Goal: Navigation & Orientation: Find specific page/section

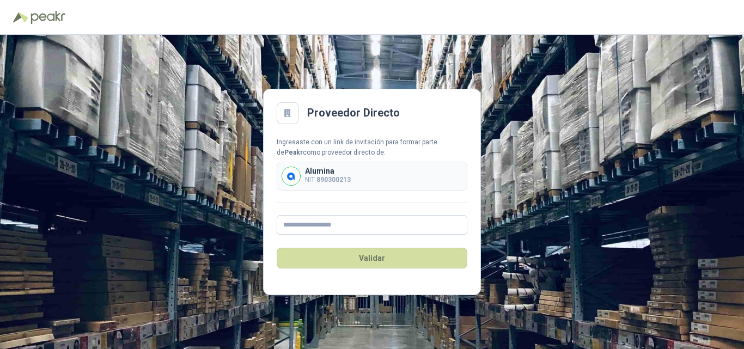
type input "**********"
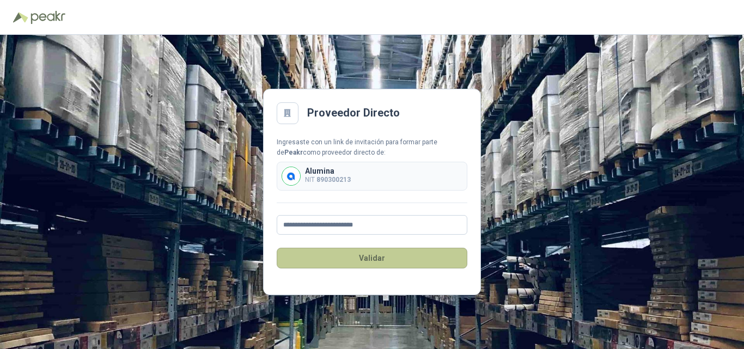
click at [351, 256] on button "Validar" at bounding box center [372, 258] width 191 height 21
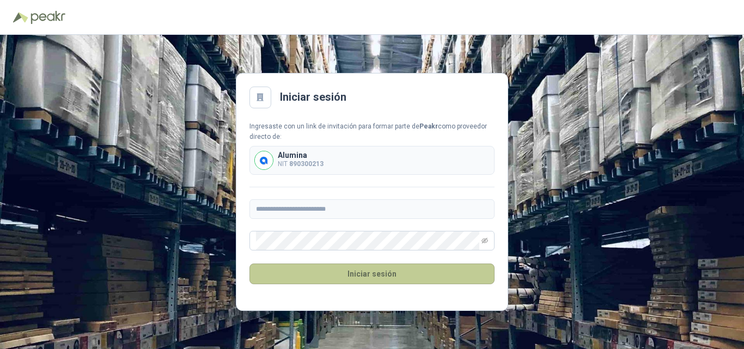
click at [381, 275] on button "Iniciar sesión" at bounding box center [371, 273] width 245 height 21
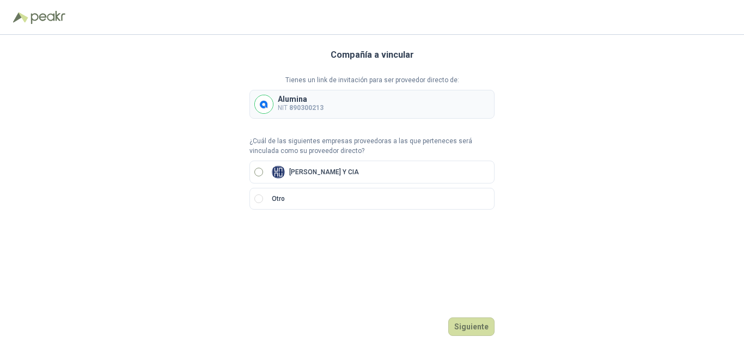
click at [347, 176] on div "[PERSON_NAME] Y CIA" at bounding box center [315, 171] width 87 height 13
click at [468, 332] on button "Siguiente" at bounding box center [471, 326] width 46 height 19
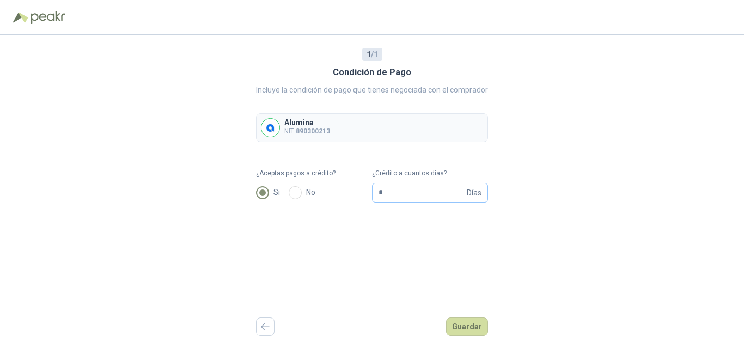
click at [480, 192] on span "Días" at bounding box center [474, 192] width 15 height 19
type input "*"
click at [404, 192] on input "**" at bounding box center [421, 192] width 86 height 19
type input "*"
type input "**"
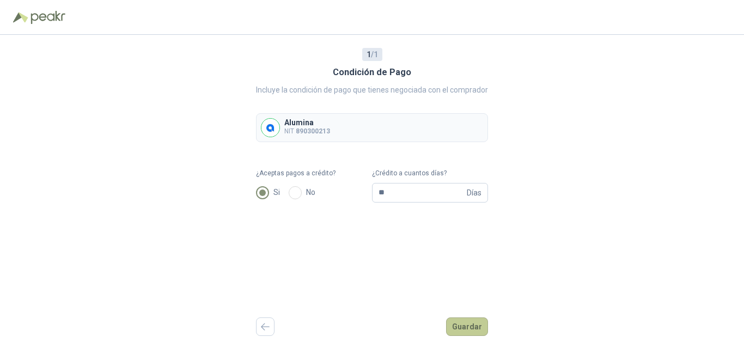
click at [468, 327] on button "Guardar" at bounding box center [467, 326] width 42 height 19
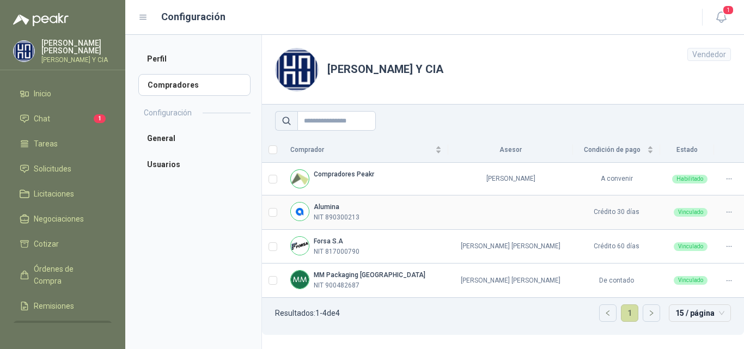
click at [367, 210] on div "Alumina NIT 890300213" at bounding box center [365, 212] width 151 height 21
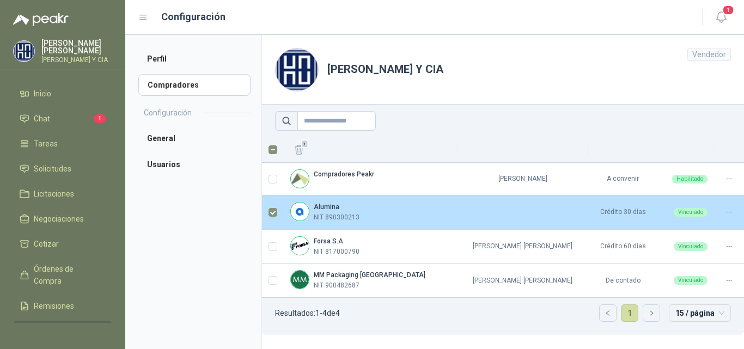
click at [348, 212] on p "NIT 890300213" at bounding box center [337, 217] width 46 height 10
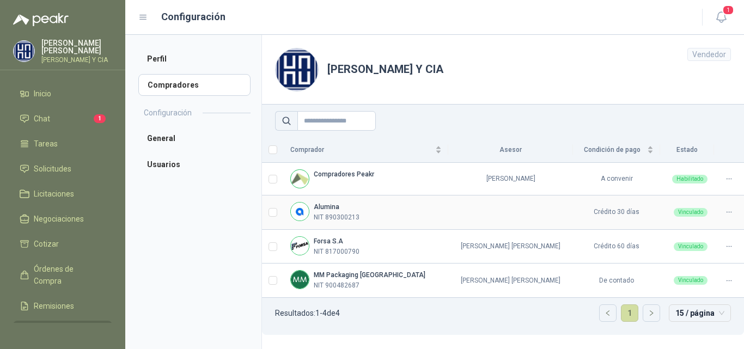
click at [340, 216] on p "NIT 890300213" at bounding box center [337, 217] width 46 height 10
click at [344, 217] on p "NIT 890300213" at bounding box center [337, 217] width 46 height 10
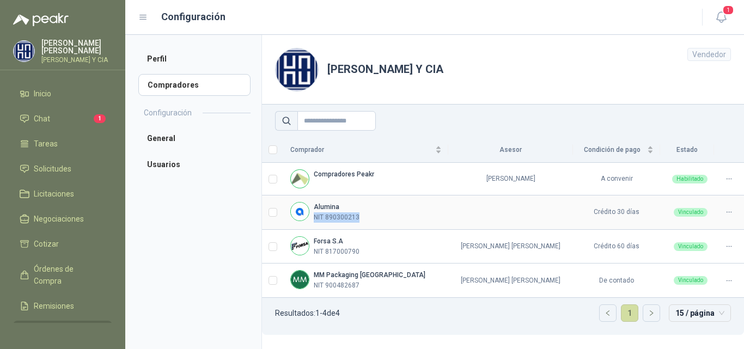
drag, startPoint x: 432, startPoint y: 219, endPoint x: 386, endPoint y: 225, distance: 46.7
click at [448, 220] on td at bounding box center [510, 212] width 125 height 34
click at [278, 216] on td at bounding box center [273, 212] width 22 height 34
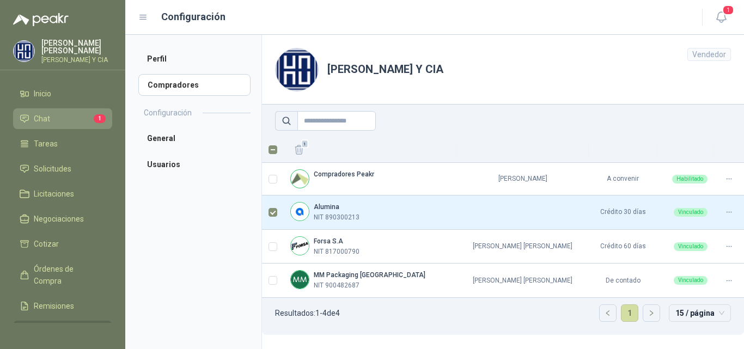
click at [57, 124] on li "Chat 1" at bounding box center [63, 119] width 86 height 12
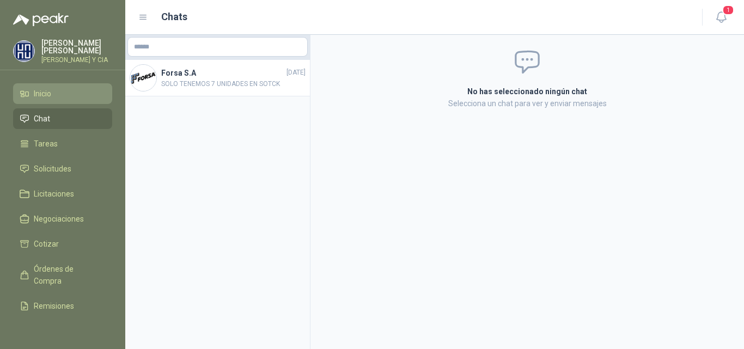
click at [76, 100] on li "Inicio" at bounding box center [63, 94] width 86 height 12
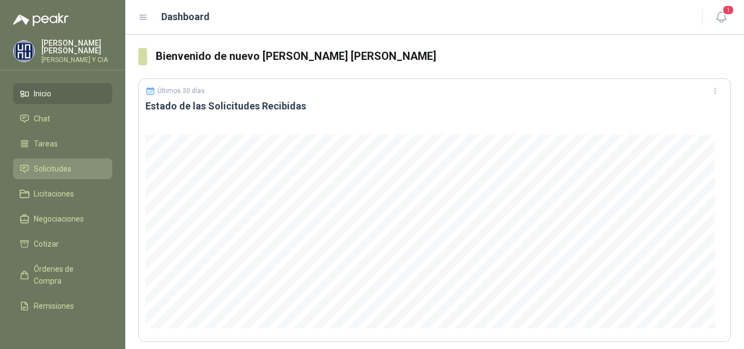
click at [50, 173] on span "Solicitudes" at bounding box center [53, 169] width 38 height 12
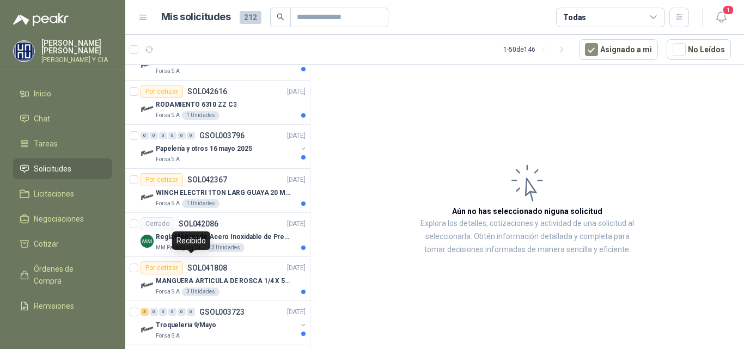
scroll to position [1605, 0]
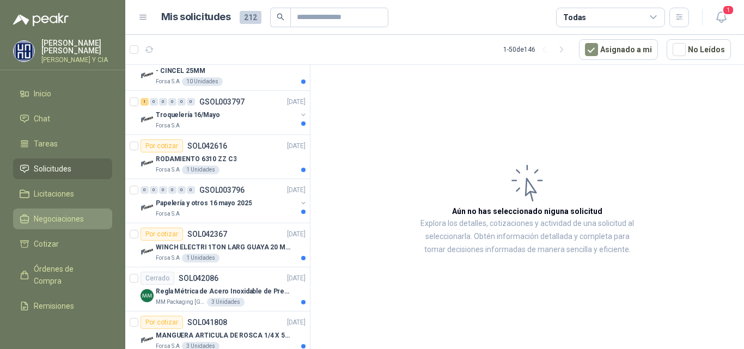
click at [51, 229] on link "Negociaciones" at bounding box center [62, 218] width 99 height 21
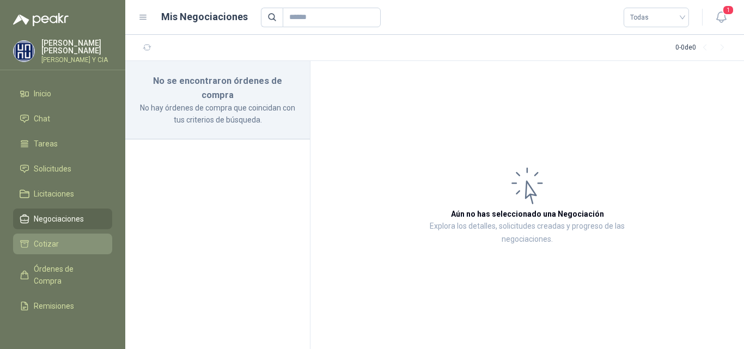
click at [50, 254] on link "Cotizar" at bounding box center [62, 244] width 99 height 21
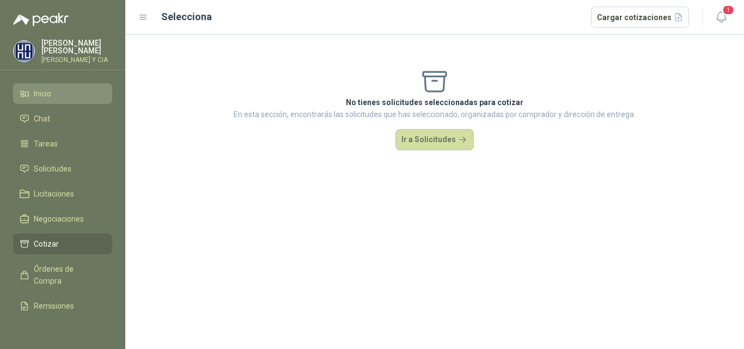
click at [49, 100] on span "Inicio" at bounding box center [42, 94] width 17 height 12
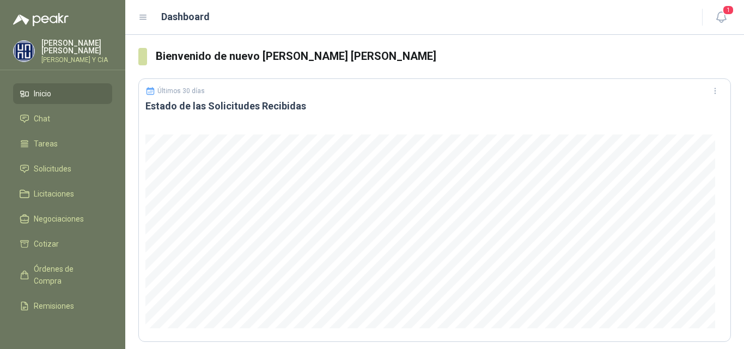
click at [66, 48] on p "[PERSON_NAME] [PERSON_NAME]" at bounding box center [76, 46] width 71 height 15
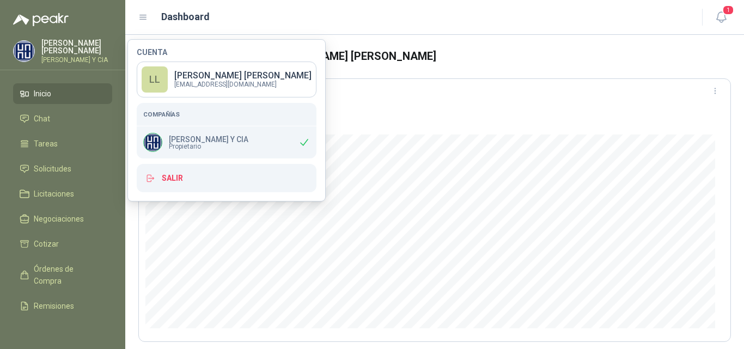
click at [67, 58] on p "[PERSON_NAME] Y CIA" at bounding box center [76, 60] width 71 height 7
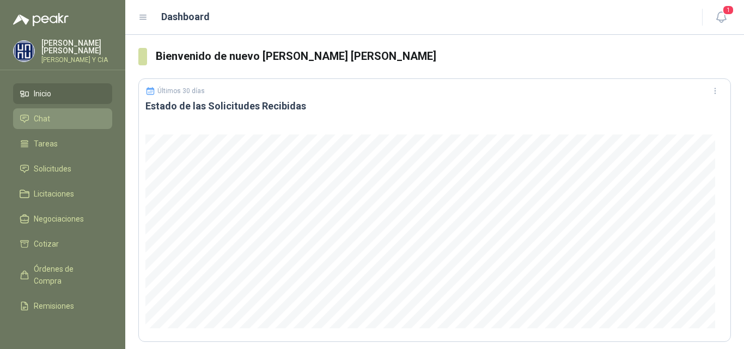
click at [53, 123] on li "Chat" at bounding box center [63, 119] width 86 height 12
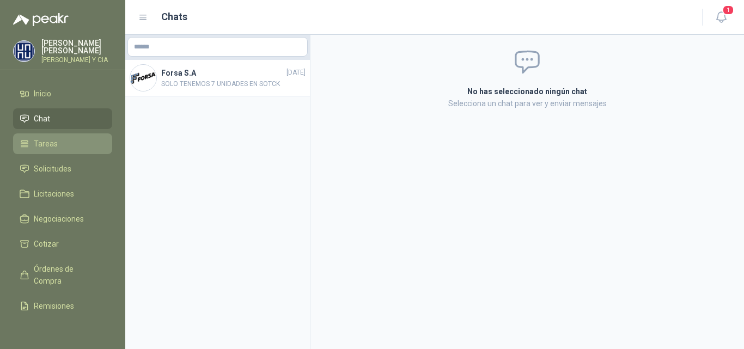
click at [45, 154] on link "Tareas" at bounding box center [62, 143] width 99 height 21
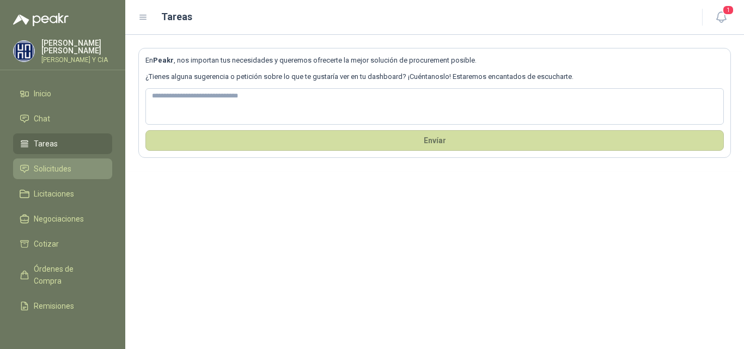
click at [41, 179] on link "Solicitudes" at bounding box center [62, 168] width 99 height 21
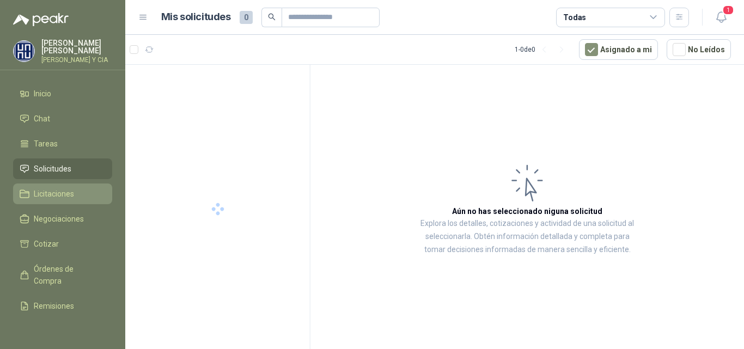
click at [41, 200] on span "Licitaciones" at bounding box center [54, 194] width 40 height 12
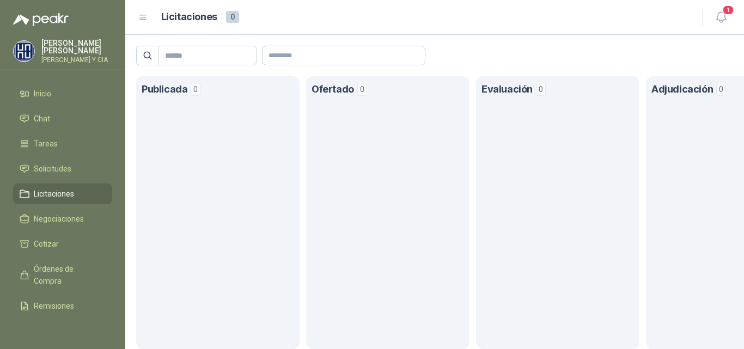
click at [54, 161] on ul "Inicio Chat Tareas Solicitudes Licitaciones Negociaciones Cotizar Órdenes de Co…" at bounding box center [62, 203] width 125 height 240
click at [56, 172] on span "Solicitudes" at bounding box center [53, 169] width 38 height 12
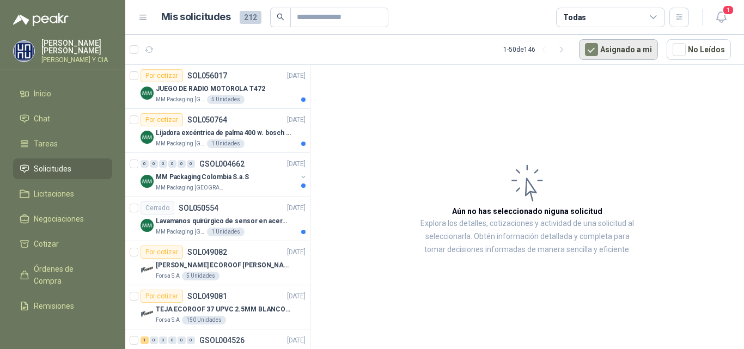
click at [627, 47] on button "Asignado a mi" at bounding box center [618, 49] width 79 height 21
click at [625, 50] on button "Asignado a mi" at bounding box center [618, 49] width 79 height 21
click at [670, 16] on button "button" at bounding box center [679, 18] width 20 height 20
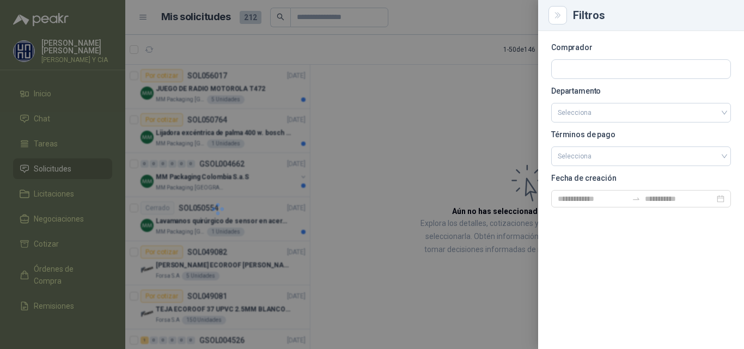
click at [471, 60] on div at bounding box center [372, 174] width 744 height 349
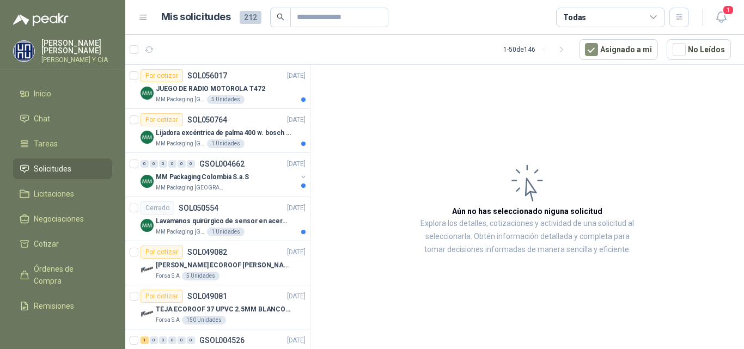
click at [649, 17] on icon at bounding box center [653, 18] width 10 height 10
click at [678, 8] on button "button" at bounding box center [679, 18] width 20 height 20
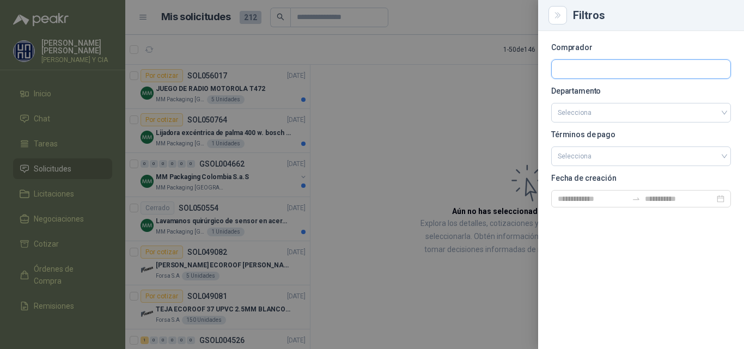
click at [654, 63] on input "text" at bounding box center [640, 69] width 179 height 19
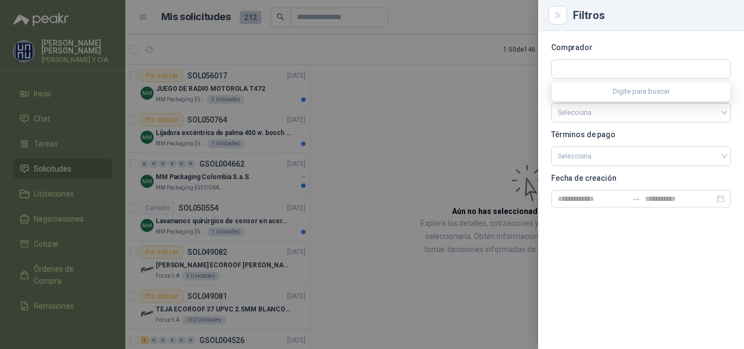
click at [406, 91] on div at bounding box center [372, 174] width 744 height 349
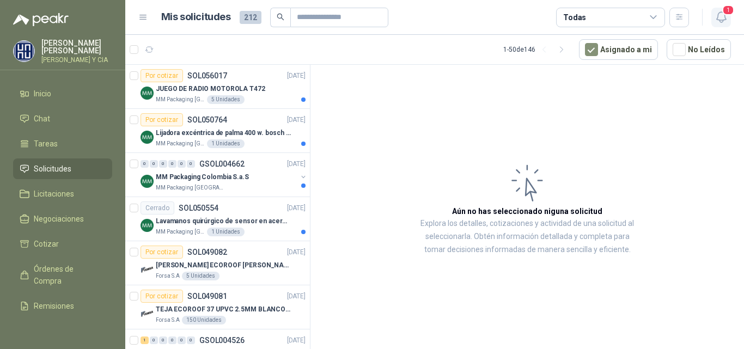
click at [722, 9] on span "1" at bounding box center [728, 10] width 12 height 10
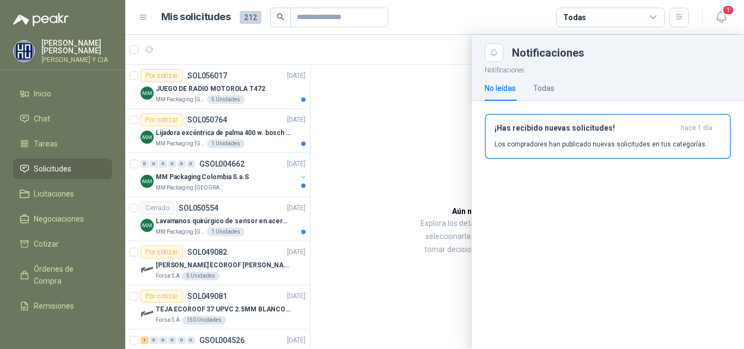
click at [330, 147] on div at bounding box center [434, 192] width 618 height 314
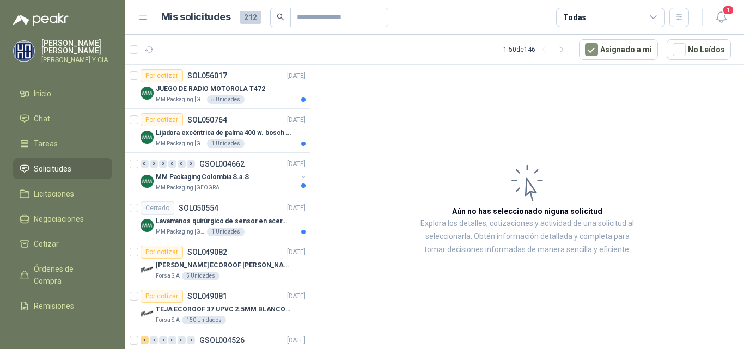
click at [145, 13] on icon at bounding box center [143, 18] width 10 height 10
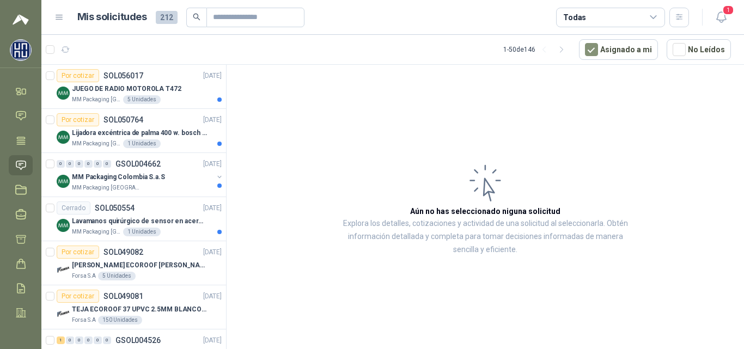
click at [59, 14] on icon at bounding box center [59, 18] width 10 height 10
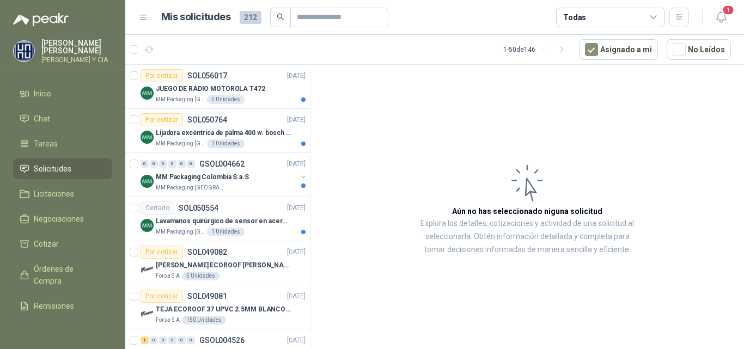
click at [64, 39] on p "[PERSON_NAME] [PERSON_NAME]" at bounding box center [76, 46] width 71 height 15
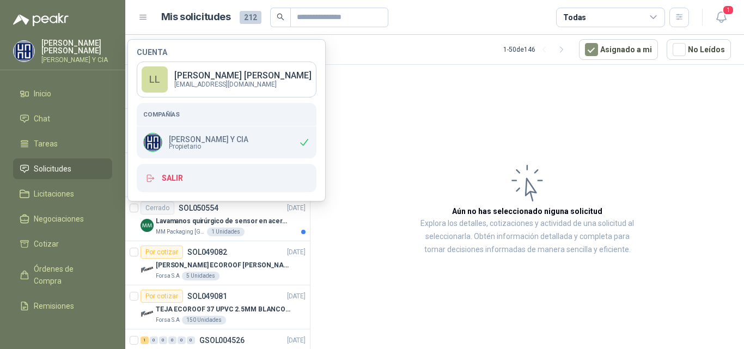
click at [54, 10] on div at bounding box center [62, 13] width 125 height 26
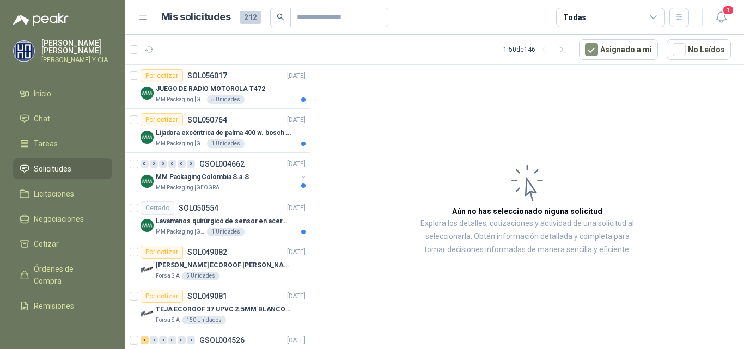
click at [54, 14] on div at bounding box center [62, 13] width 125 height 26
click at [54, 18] on img at bounding box center [41, 19] width 56 height 13
click at [65, 46] on p "[PERSON_NAME] [PERSON_NAME]" at bounding box center [76, 46] width 71 height 15
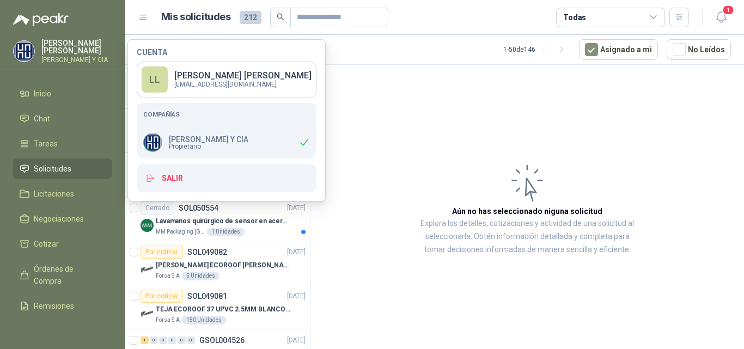
click at [65, 46] on p "[PERSON_NAME] [PERSON_NAME]" at bounding box center [76, 46] width 71 height 15
